Goal: Transaction & Acquisition: Subscribe to service/newsletter

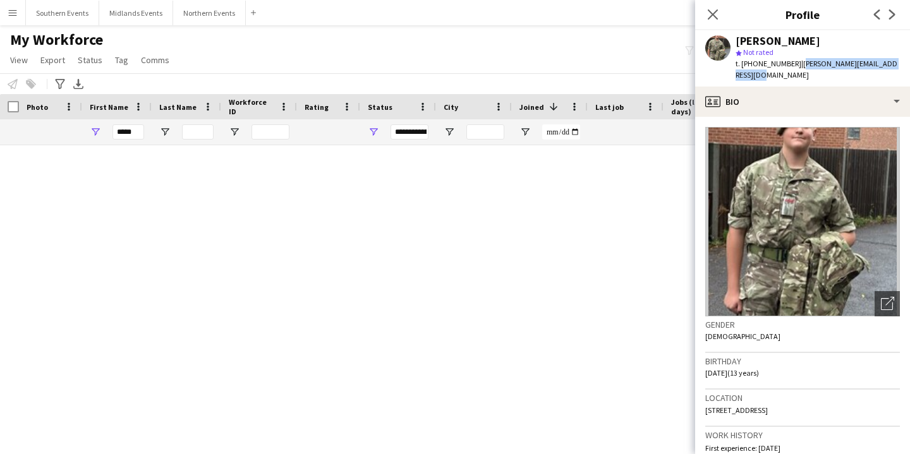
scroll to position [675, 0]
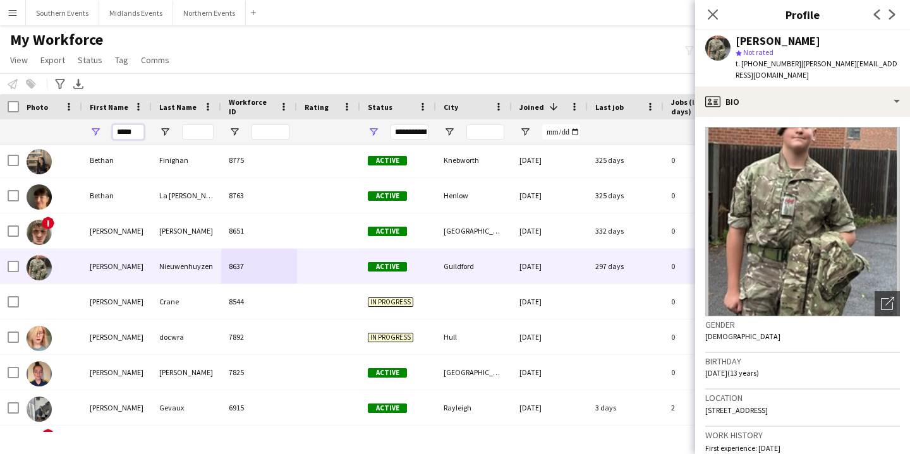
click at [122, 128] on input "*****" at bounding box center [128, 131] width 32 height 15
click at [13, 14] on app-icon "Menu" at bounding box center [13, 13] width 10 height 10
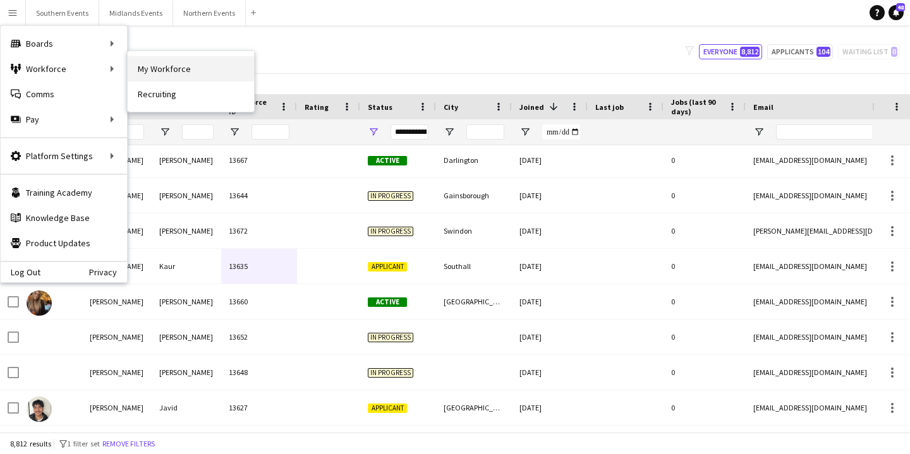
click at [158, 73] on link "My Workforce" at bounding box center [191, 68] width 126 height 25
click at [808, 53] on button "Applicants 104" at bounding box center [800, 51] width 66 height 15
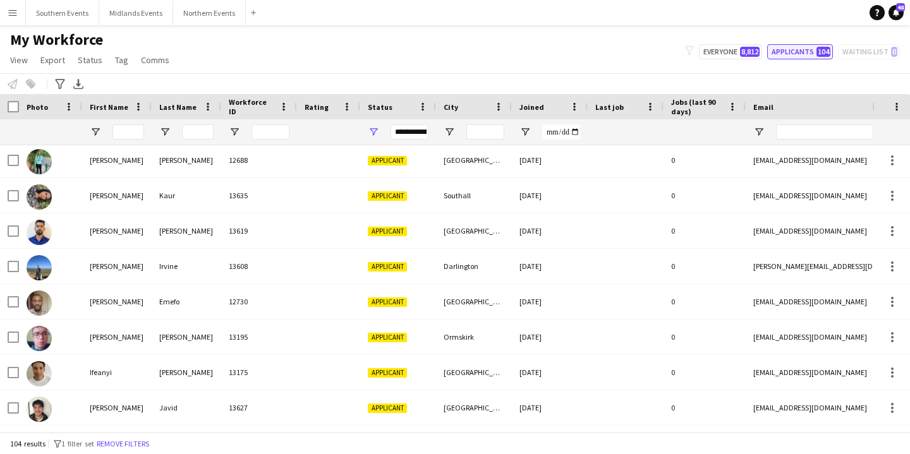
type input "**********"
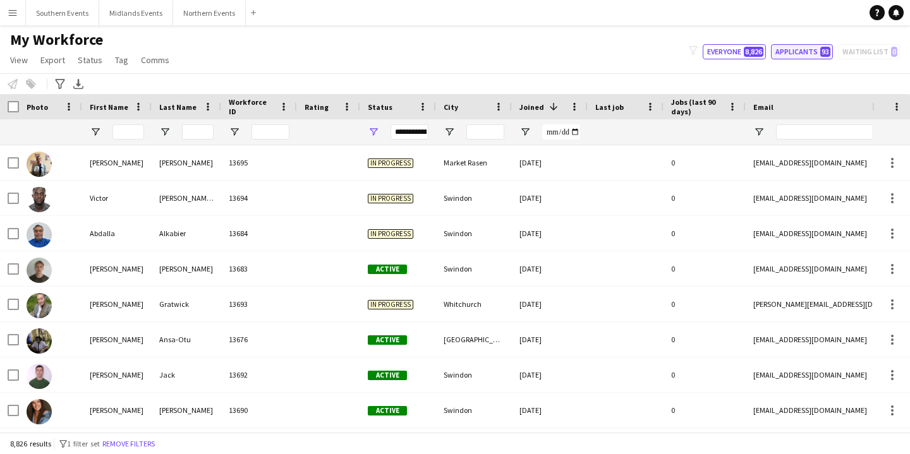
click at [823, 53] on span "93" at bounding box center [825, 52] width 10 height 10
type input "**********"
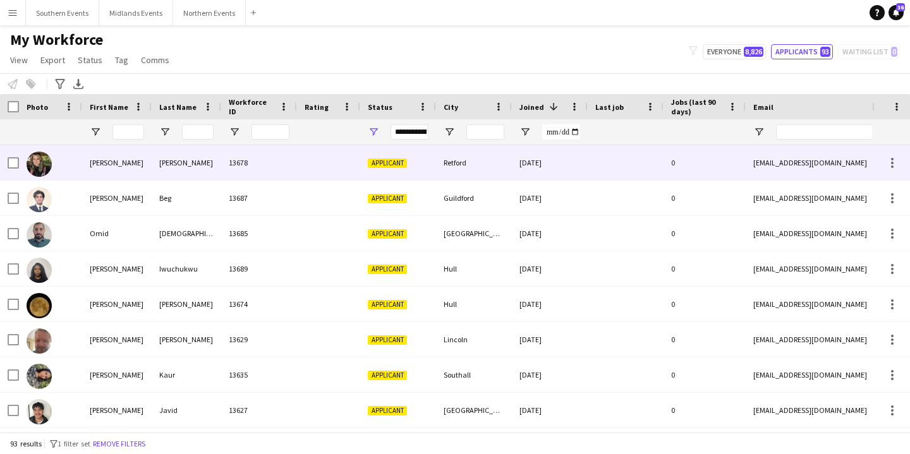
click at [480, 172] on div "Retford" at bounding box center [474, 162] width 76 height 35
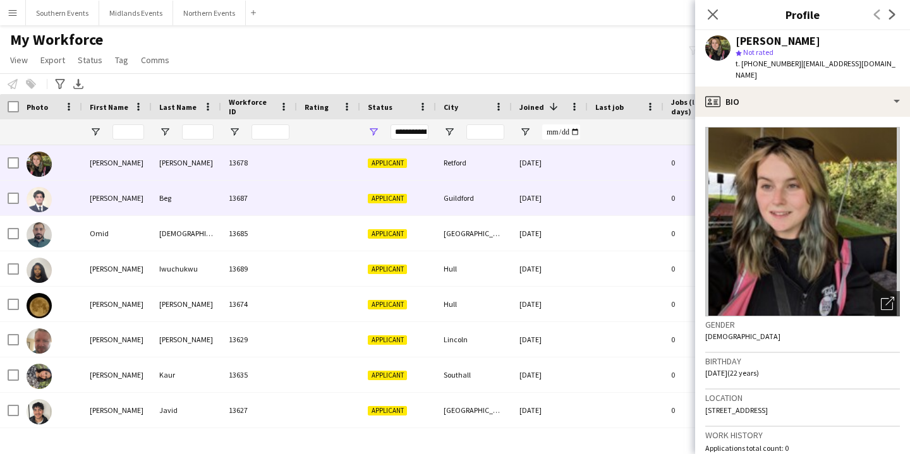
click at [519, 190] on div "[DATE]" at bounding box center [550, 198] width 76 height 35
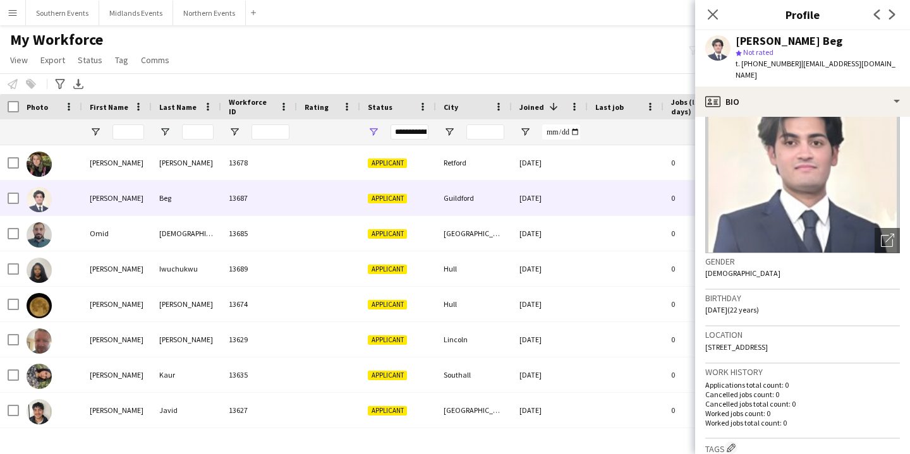
scroll to position [66, 0]
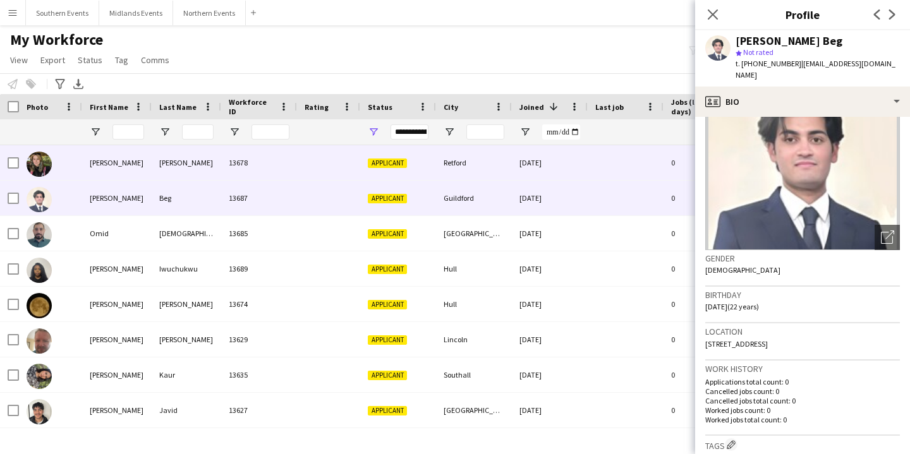
click at [488, 171] on div "Retford" at bounding box center [474, 162] width 76 height 35
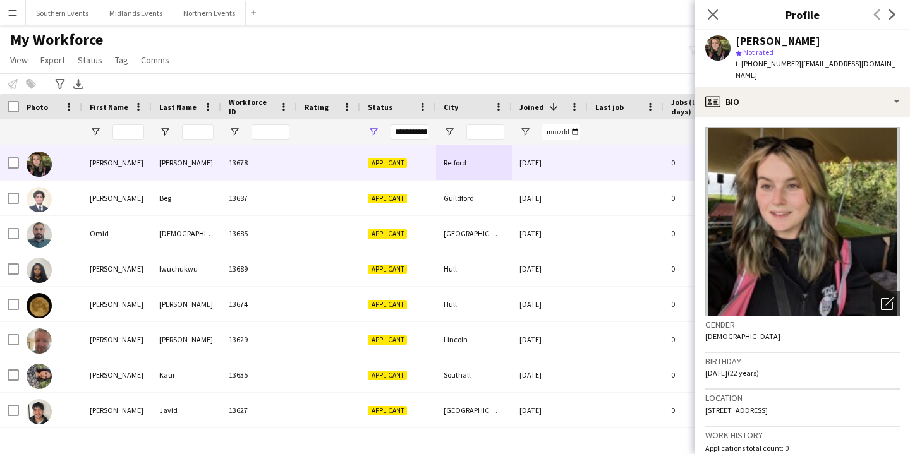
drag, startPoint x: 773, startPoint y: 399, endPoint x: 819, endPoint y: 399, distance: 46.1
click at [819, 399] on div "Location 6 Carolgate, Retford, DN22 6Bj" at bounding box center [802, 408] width 195 height 37
copy span "DN22 6Bj"
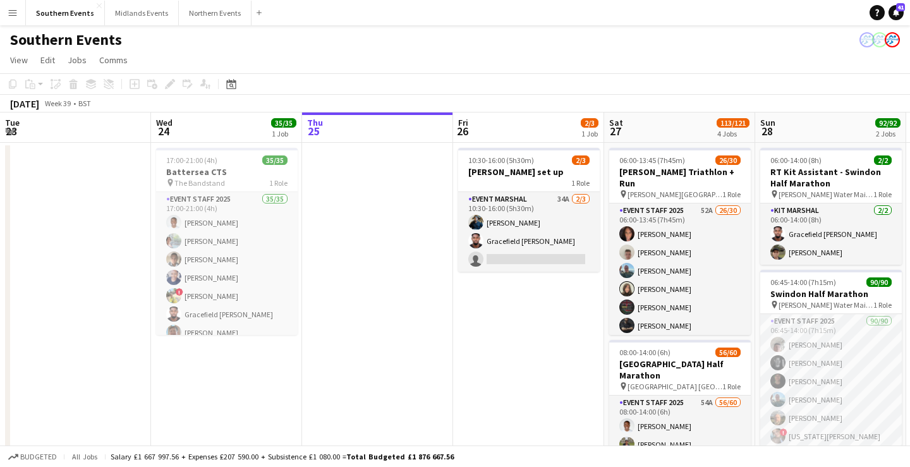
scroll to position [0, 282]
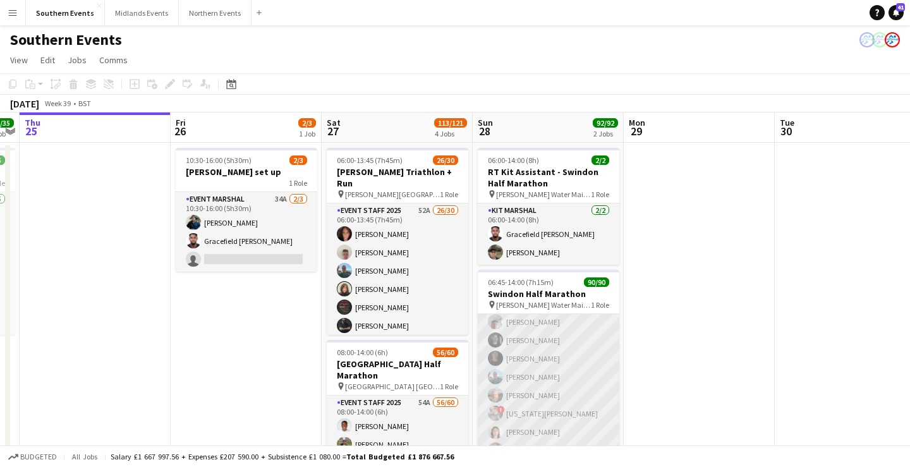
drag, startPoint x: 559, startPoint y: 365, endPoint x: 594, endPoint y: 323, distance: 55.2
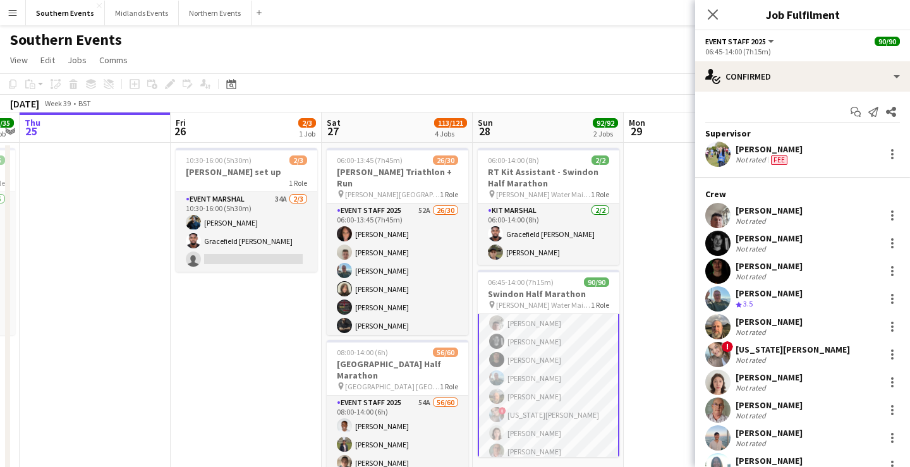
scroll to position [24, 0]
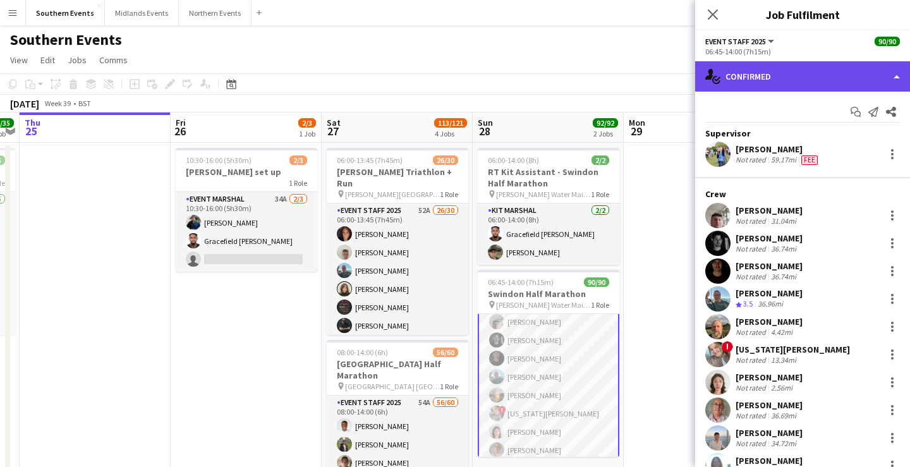
click at [812, 75] on div "single-neutral-actions-check-2 Confirmed" at bounding box center [802, 76] width 215 height 30
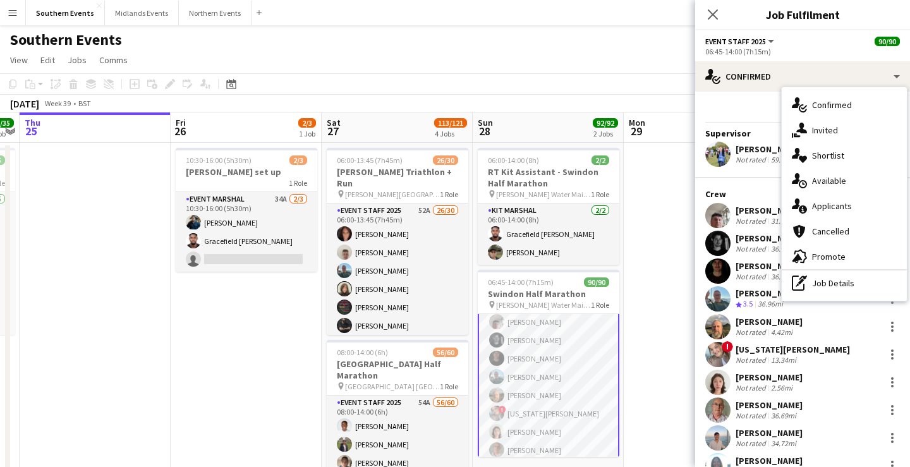
click at [745, 117] on div "Start chat Send notification Share" at bounding box center [802, 112] width 195 height 21
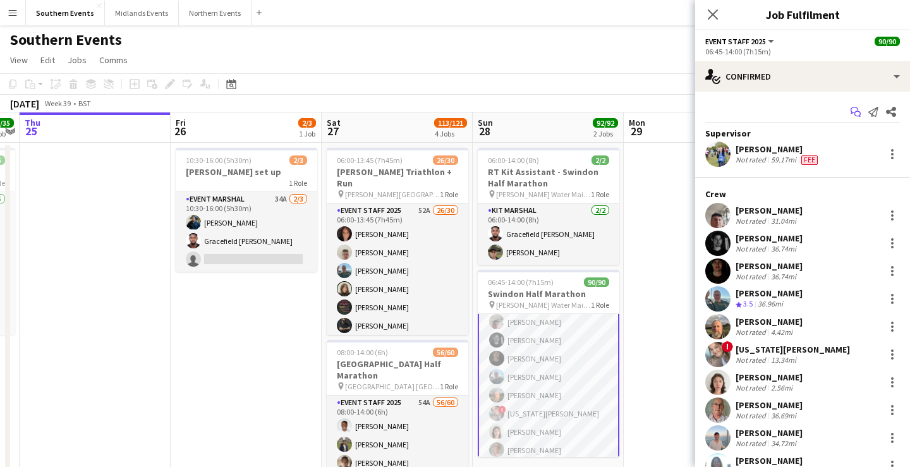
click at [855, 111] on icon "Start chat" at bounding box center [855, 112] width 10 height 10
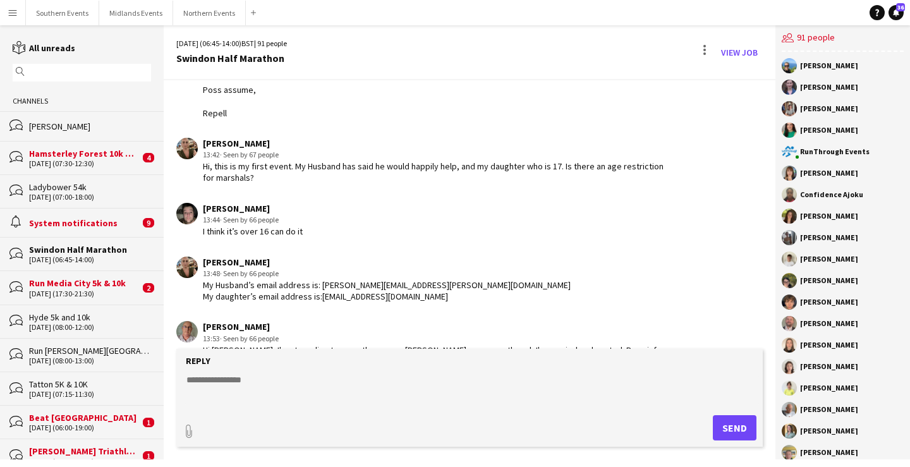
scroll to position [1957, 0]
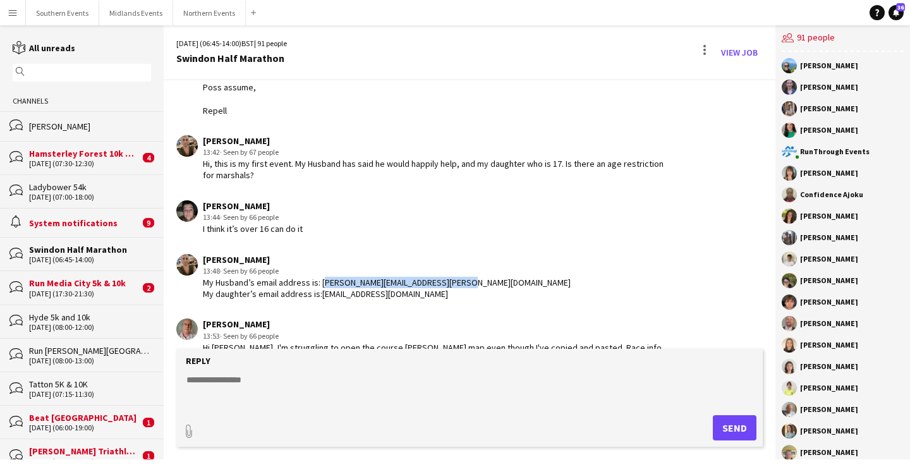
drag, startPoint x: 319, startPoint y: 257, endPoint x: 487, endPoint y: 255, distance: 168.1
click at [487, 255] on div "Marie Shepherd 13:48 · Seen by 66 people My Husband’s email address is: Andrew.…" at bounding box center [421, 277] width 490 height 46
copy div "Andrew.shepherd@rigbymorrison.com"
drag, startPoint x: 319, startPoint y: 270, endPoint x: 421, endPoint y: 270, distance: 102.3
click at [421, 277] on div "My Husband’s email address is: Andrew.shepherd@rigbymorrison.com My daughter’s …" at bounding box center [387, 288] width 368 height 23
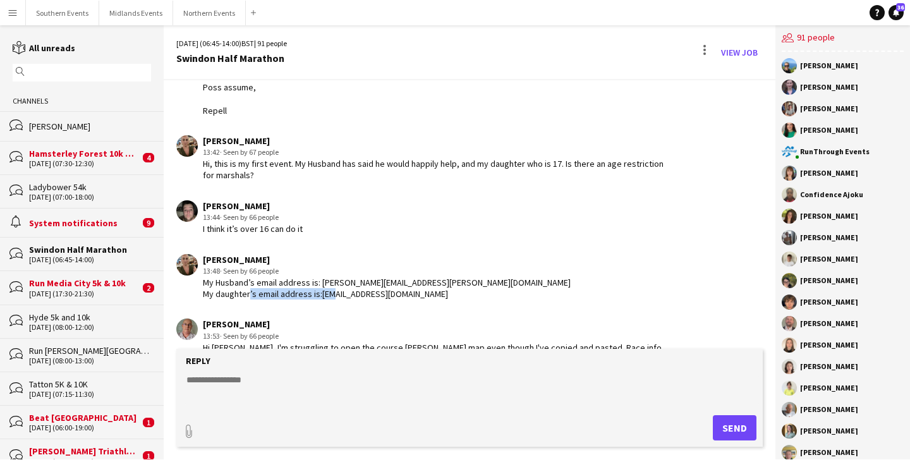
copy div "hannahcbs2008@gmail.com"
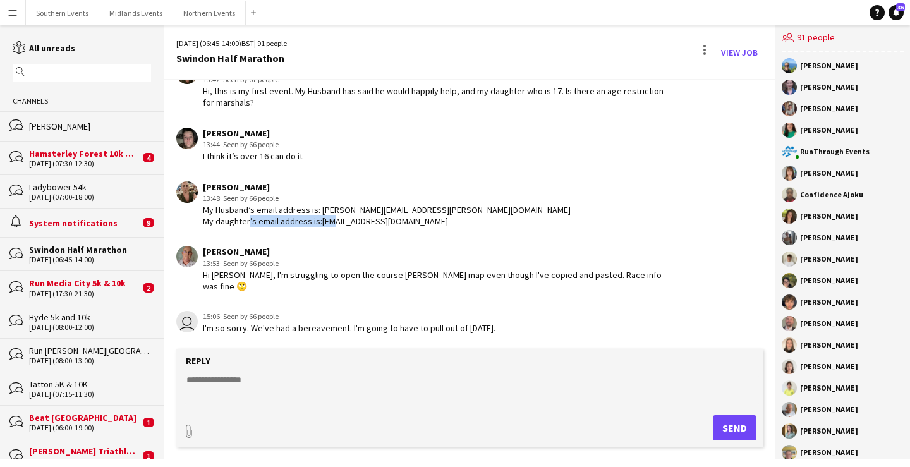
scroll to position [2032, 0]
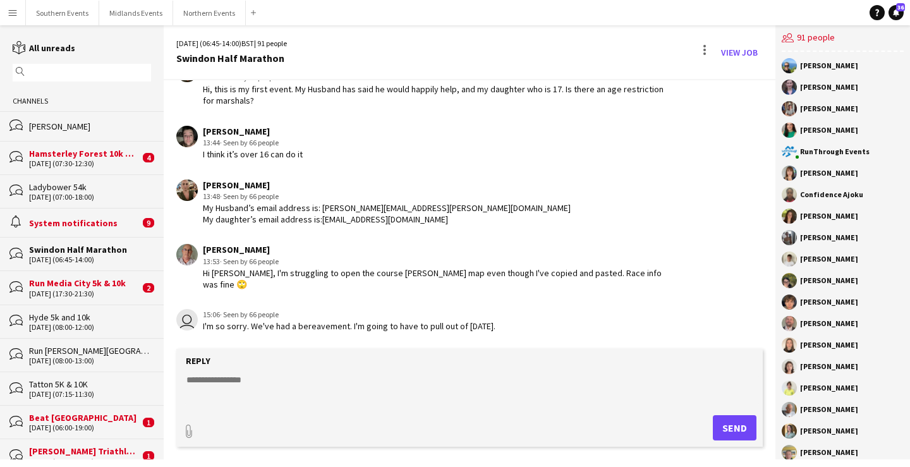
click at [314, 371] on form "Reply paperclip Send" at bounding box center [469, 398] width 586 height 98
click at [310, 374] on textarea at bounding box center [472, 389] width 574 height 33
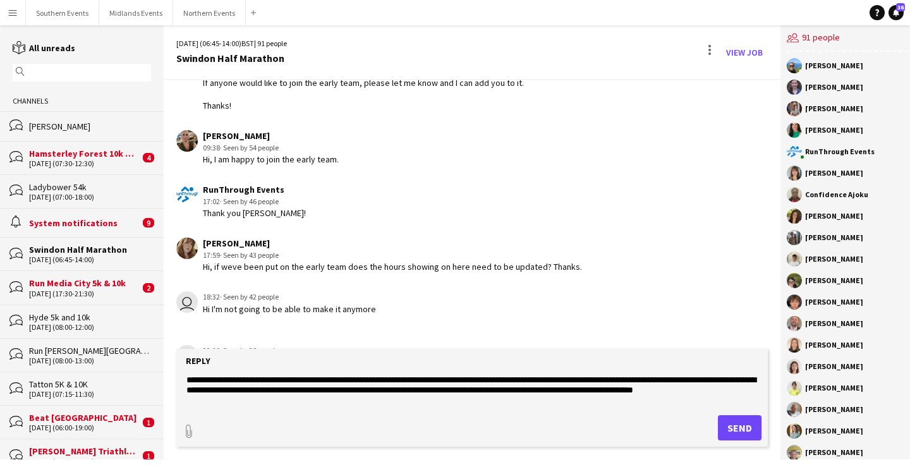
scroll to position [20, 0]
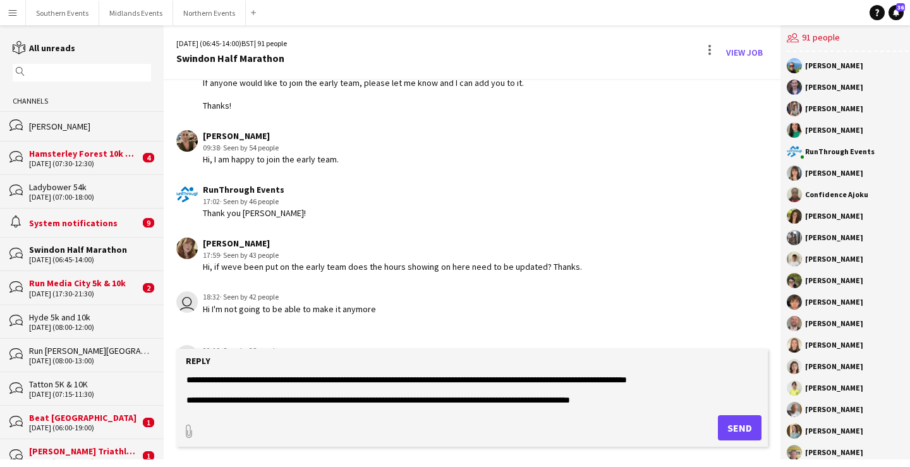
click at [643, 402] on textarea "**********" at bounding box center [472, 389] width 574 height 33
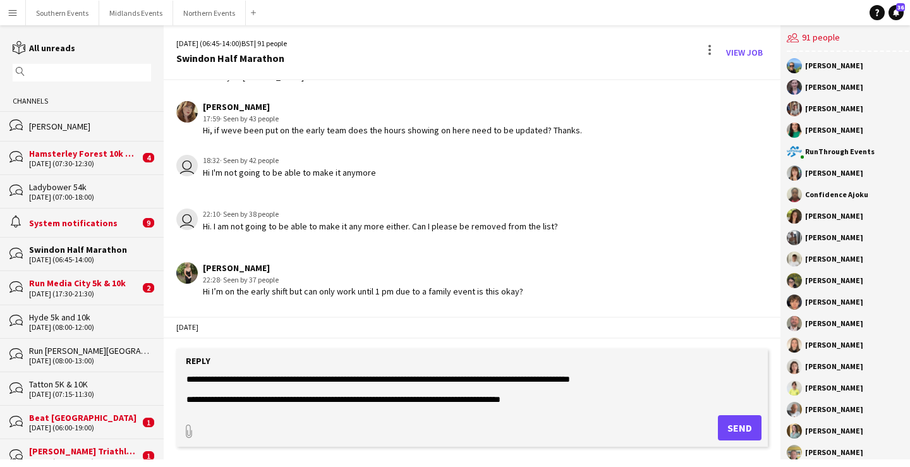
scroll to position [2661, 0]
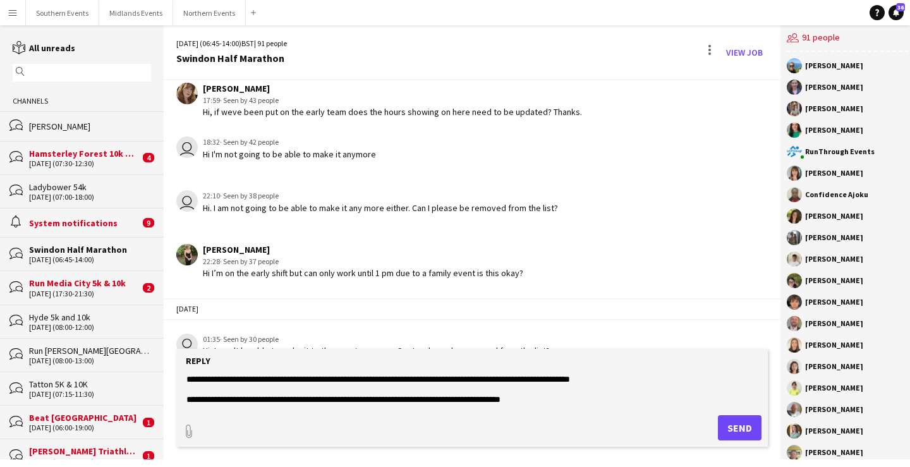
type textarea "**********"
click at [726, 430] on button "Send" at bounding box center [740, 427] width 44 height 25
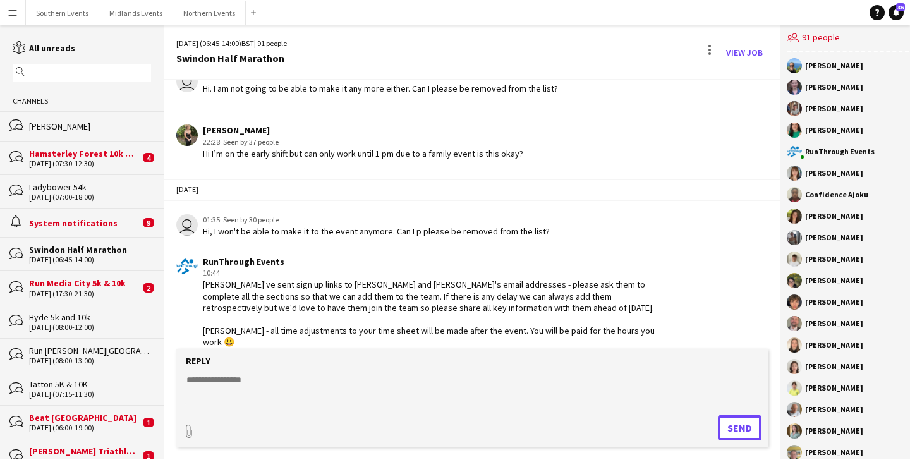
scroll to position [2781, 0]
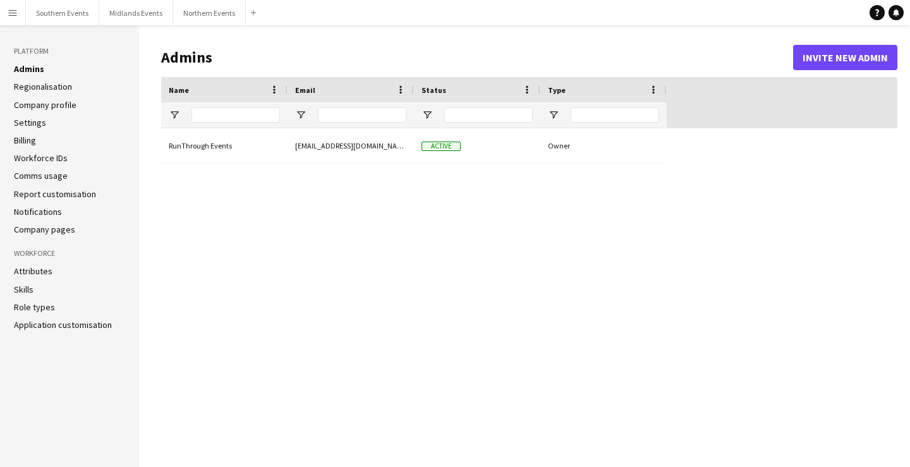
type input "**********"
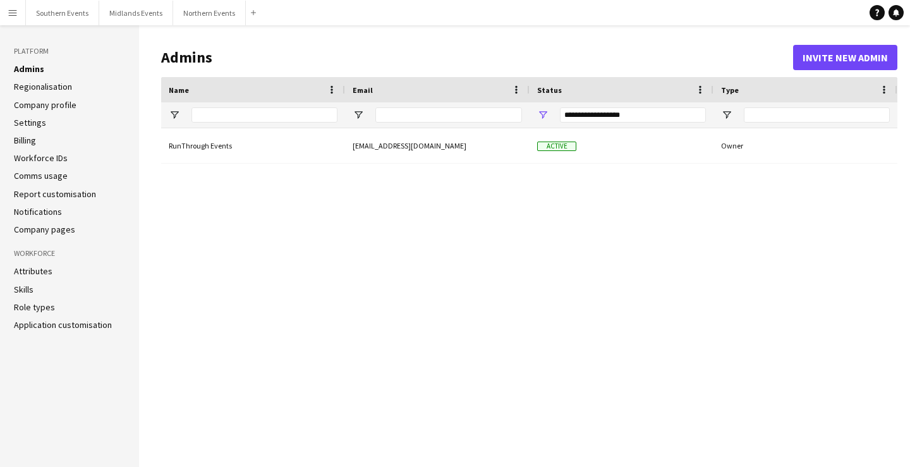
click at [13, 10] on app-icon "Menu" at bounding box center [13, 13] width 10 height 10
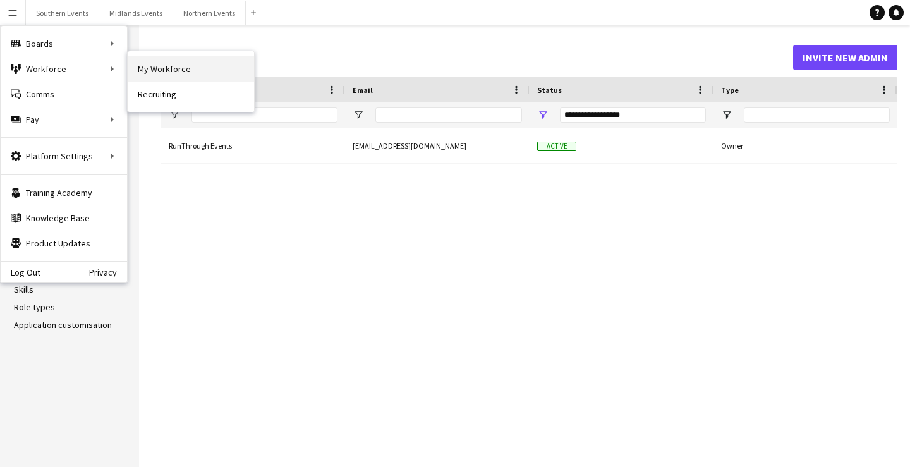
click at [157, 60] on link "My Workforce" at bounding box center [191, 68] width 126 height 25
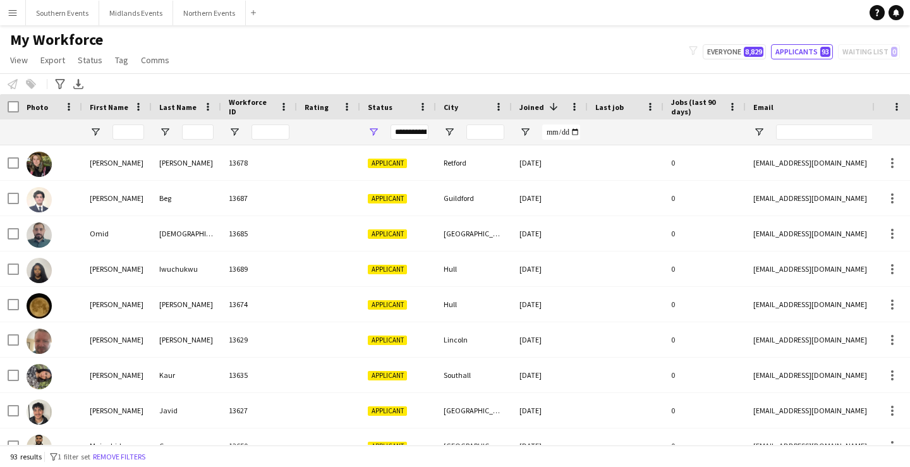
click at [9, 11] on app-icon "Menu" at bounding box center [13, 13] width 10 height 10
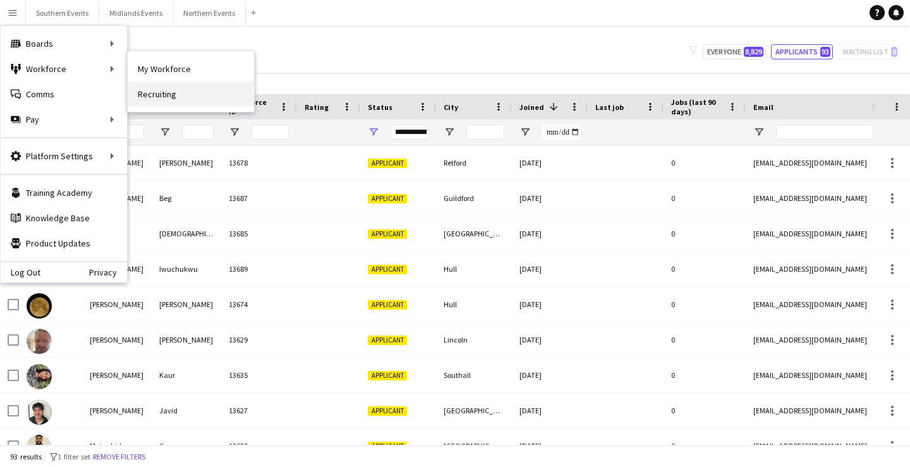
click at [175, 97] on link "Recruiting" at bounding box center [191, 93] width 126 height 25
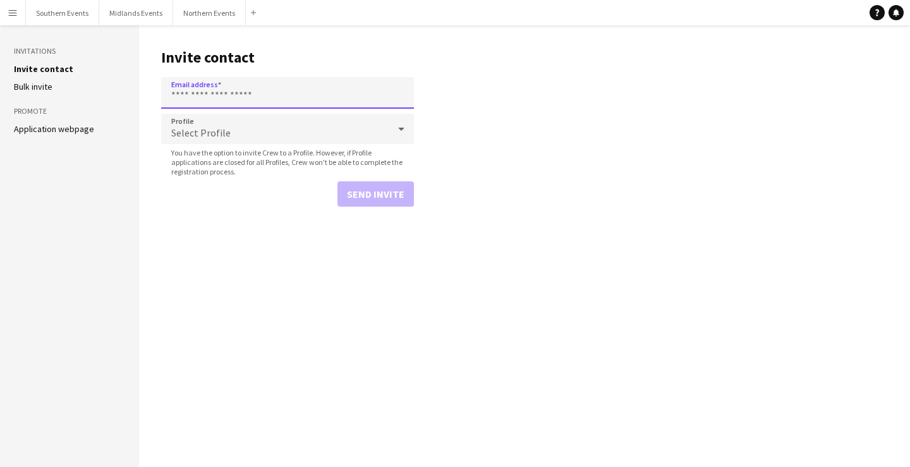
click at [291, 94] on input "Email address" at bounding box center [287, 93] width 253 height 32
paste input "**********"
type input "**********"
click at [381, 195] on button "Send invite" at bounding box center [375, 193] width 76 height 25
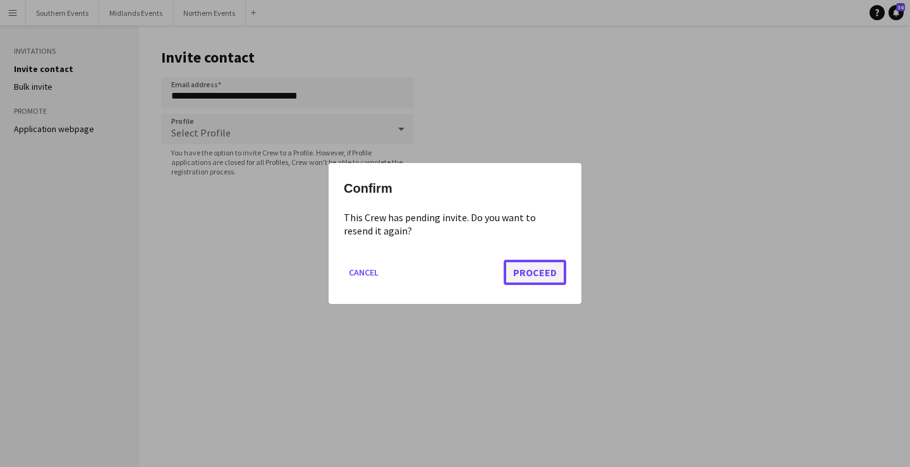
click at [550, 276] on button "Proceed" at bounding box center [534, 272] width 63 height 25
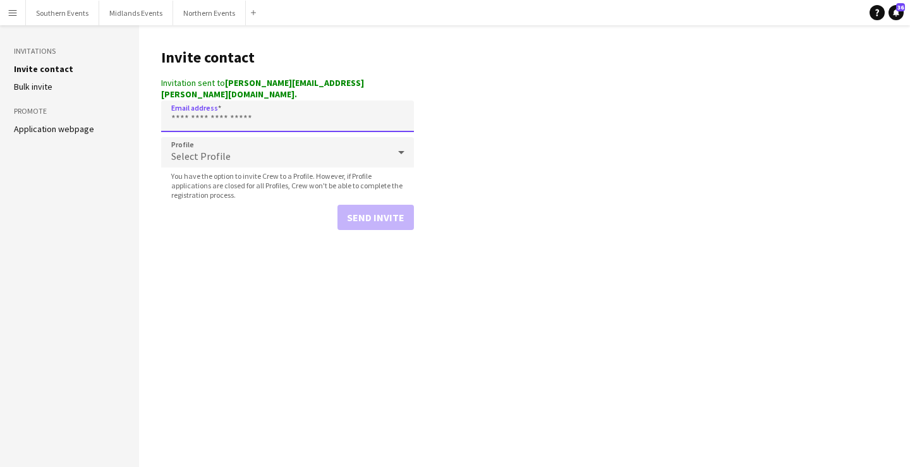
click at [275, 109] on input "Email address" at bounding box center [287, 116] width 253 height 32
paste input "**********"
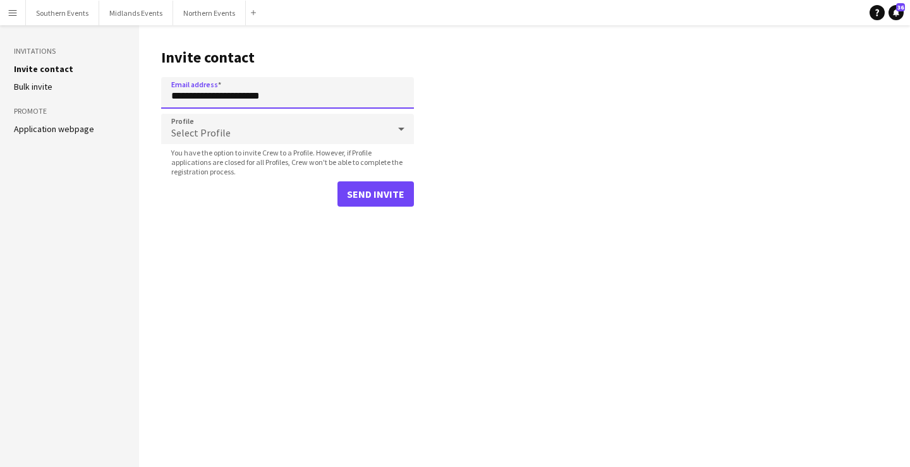
type input "**********"
click at [379, 195] on button "Send invite" at bounding box center [375, 193] width 76 height 25
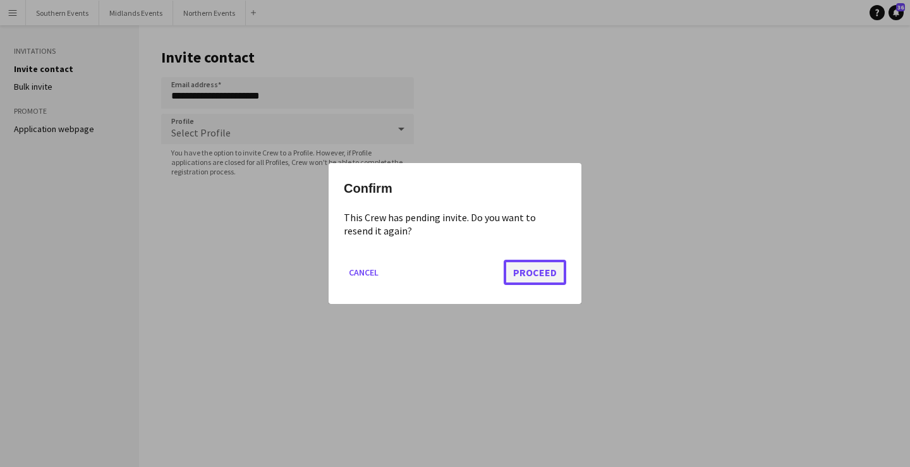
click at [530, 262] on button "Proceed" at bounding box center [534, 272] width 63 height 25
